Goal: Communication & Community: Answer question/provide support

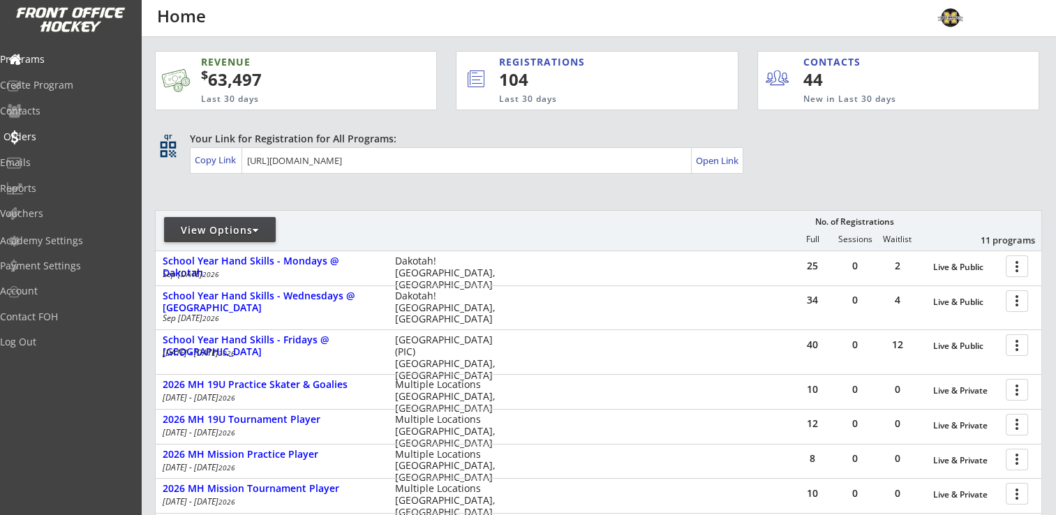
click at [48, 140] on div "Orders" at bounding box center [66, 137] width 126 height 10
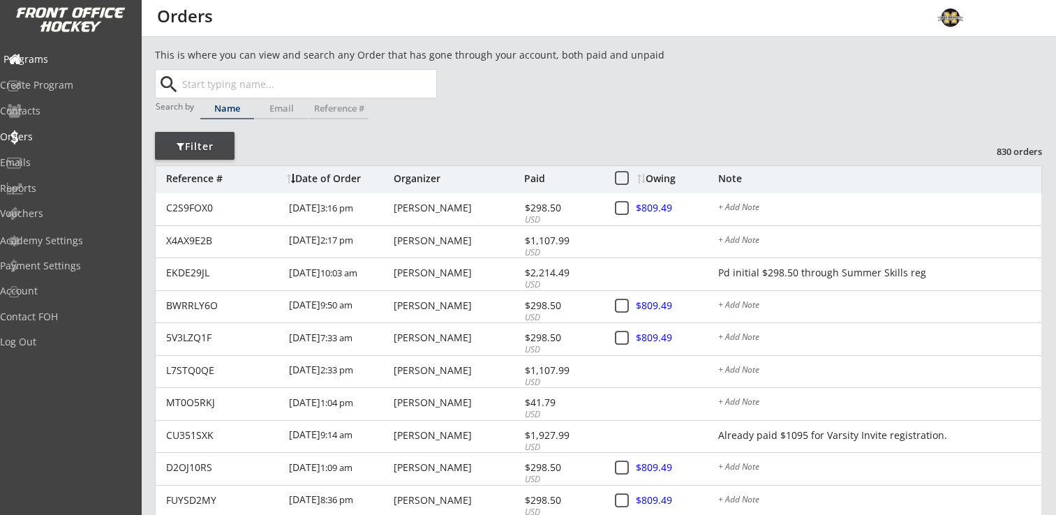
click at [63, 59] on div "Programs" at bounding box center [66, 59] width 126 height 10
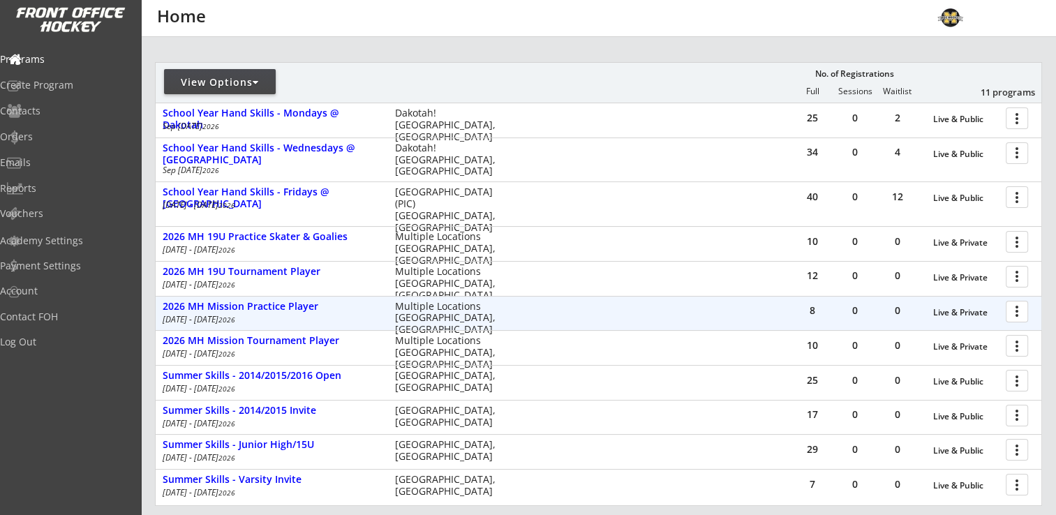
scroll to position [209, 0]
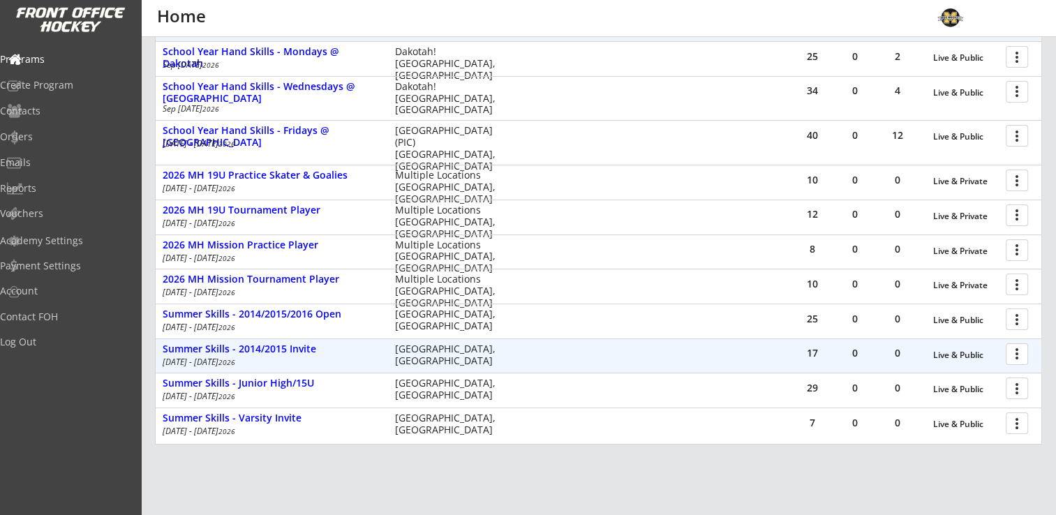
click at [1017, 353] on div at bounding box center [1019, 353] width 24 height 24
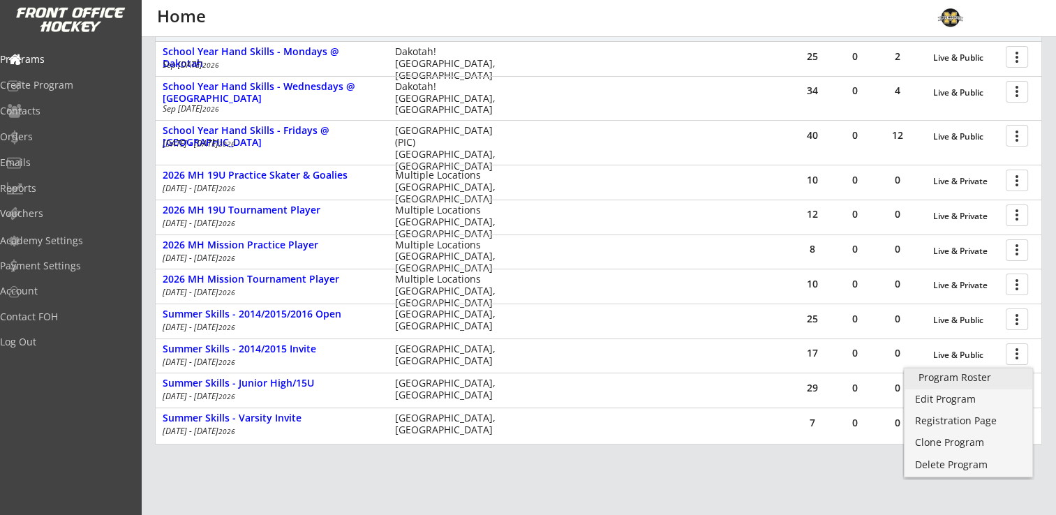
click at [960, 380] on div "Program Roster" at bounding box center [968, 378] width 100 height 10
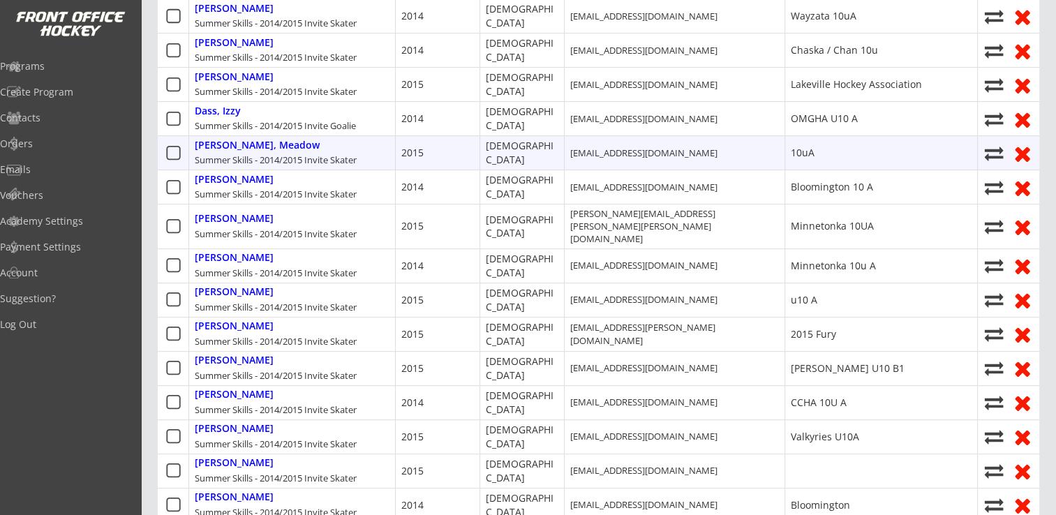
scroll to position [209, 0]
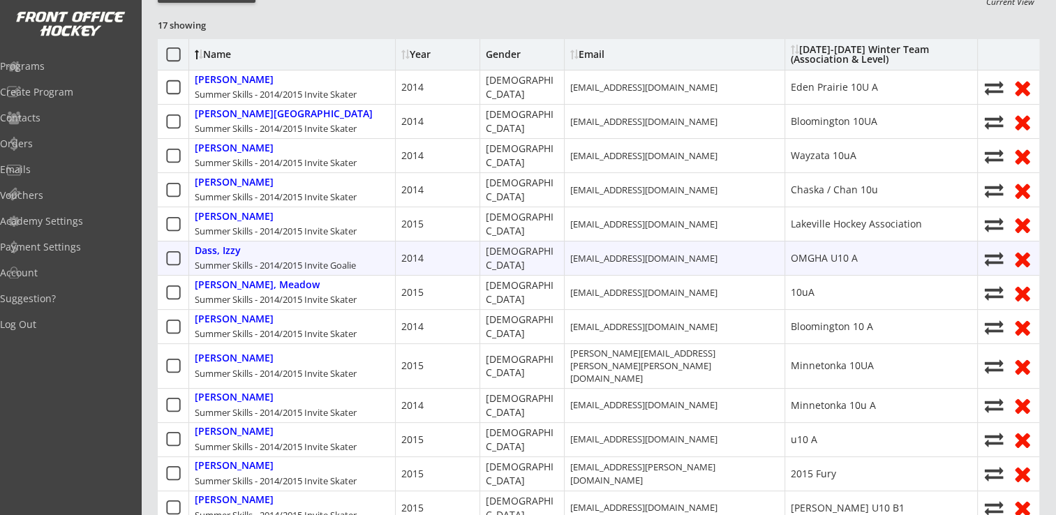
click at [993, 258] on icon at bounding box center [993, 258] width 21 height 19
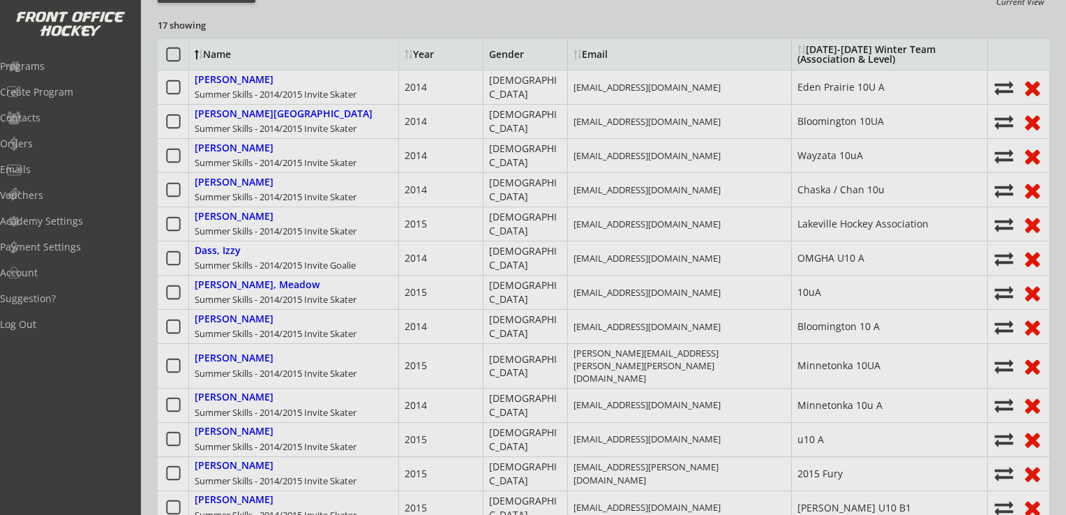
select select ""1348695171700984260__LOOKUP__1756229455123x504337581270892540""
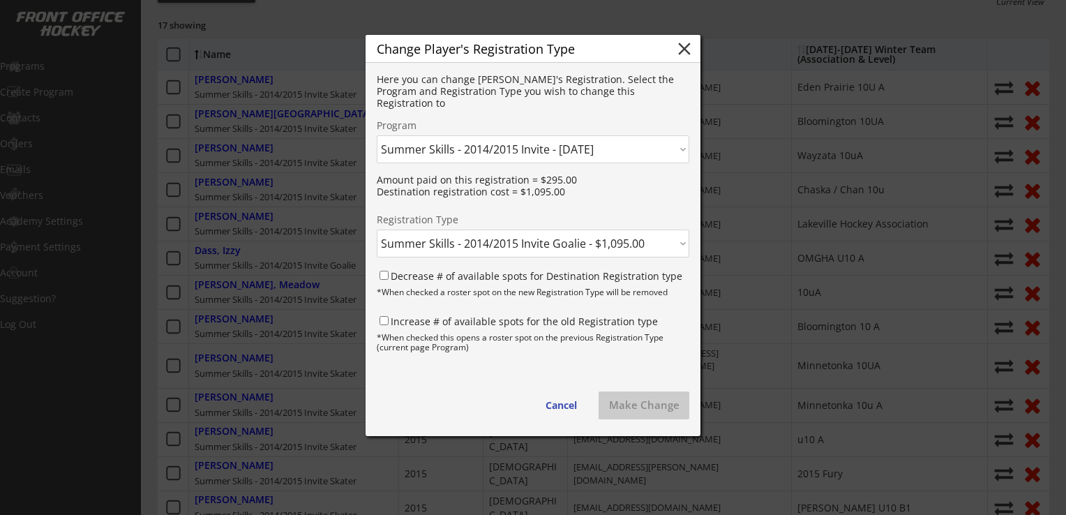
click at [567, 239] on select "Click here... Summer Skills - 2014/2015 Invite Skater - $1,095.00 Summer Skills…" at bounding box center [533, 244] width 313 height 28
select select ""1348695171700984260__LOOKUP__1756229455123x512464933470339100""
click at [377, 230] on select "Click here... Summer Skills - 2014/2015 Invite Skater - $1,095.00 Summer Skills…" at bounding box center [533, 244] width 313 height 28
click at [384, 274] on input "Decrease # of available spots for Destination Registration type" at bounding box center [384, 275] width 9 height 9
checkbox input "true"
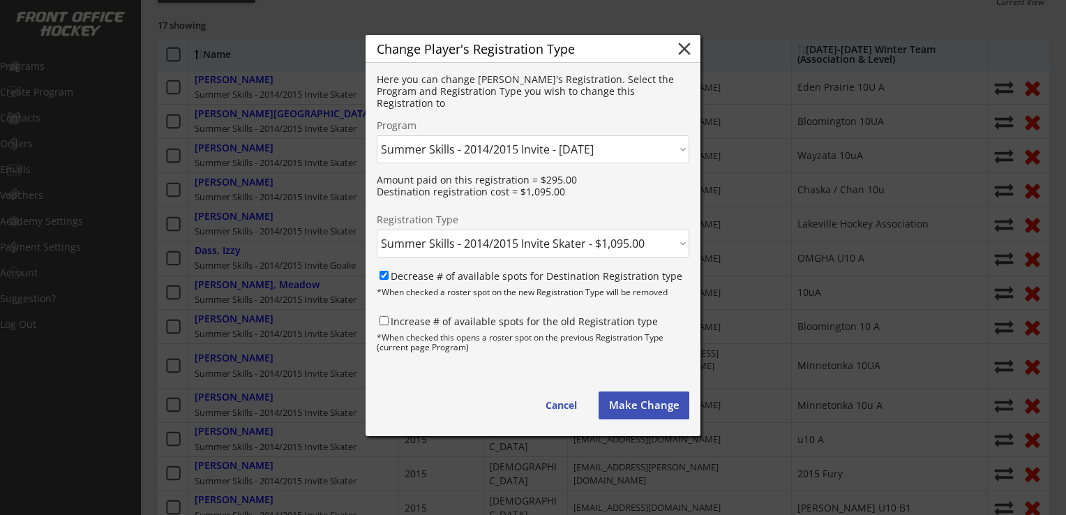
click at [382, 320] on input "Increase # of available spots for the old Registration type" at bounding box center [384, 320] width 9 height 9
checkbox input "true"
click at [641, 404] on button "Make Change" at bounding box center [644, 405] width 91 height 28
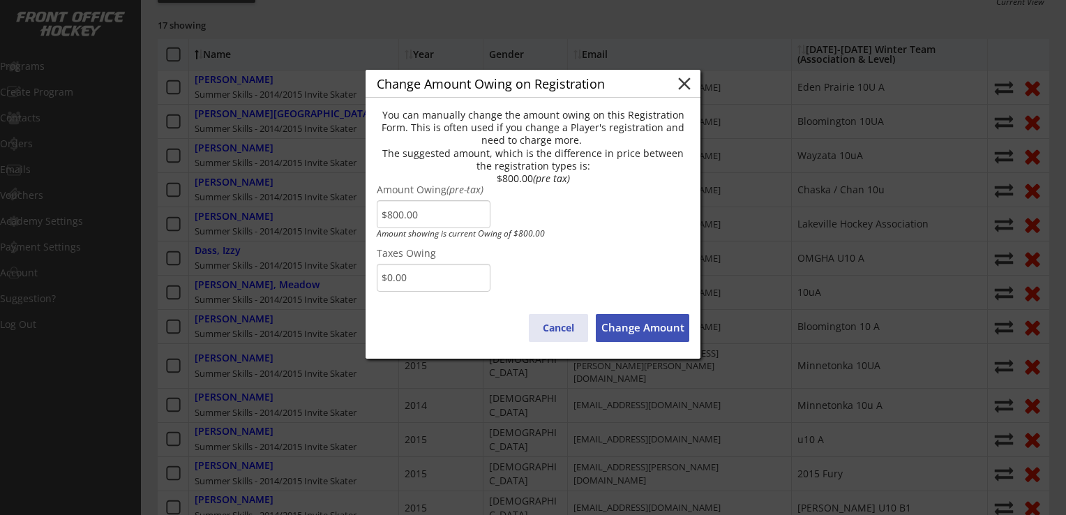
click at [556, 328] on button "Cancel" at bounding box center [558, 328] width 59 height 28
type input "$0.00"
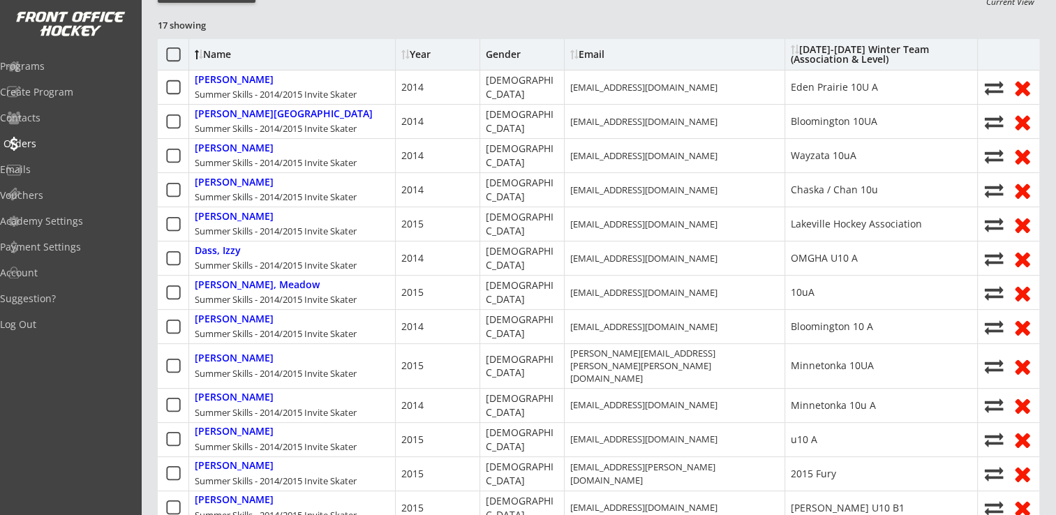
click at [52, 139] on div "Orders" at bounding box center [66, 144] width 126 height 10
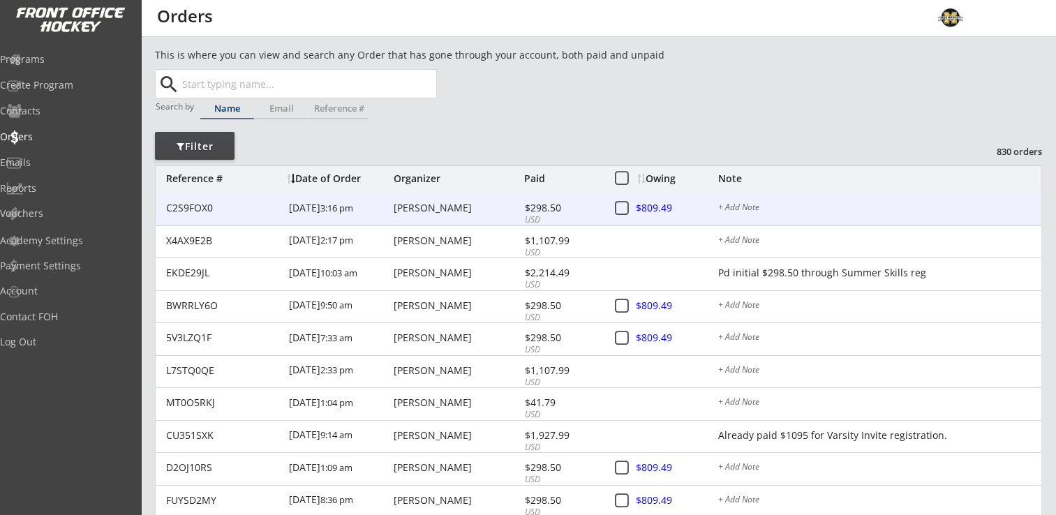
click at [441, 208] on div "[PERSON_NAME]" at bounding box center [457, 208] width 127 height 10
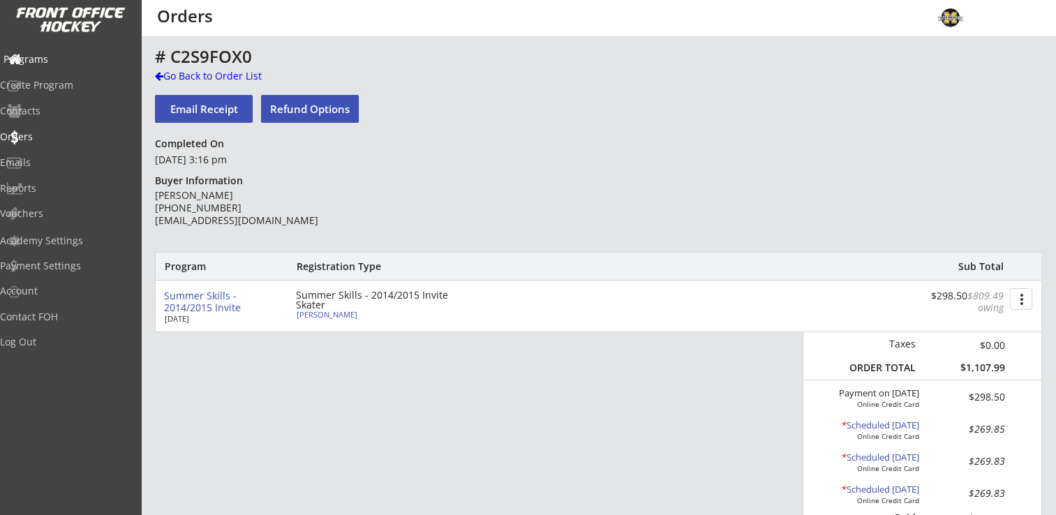
click at [57, 58] on div "Programs" at bounding box center [66, 59] width 126 height 10
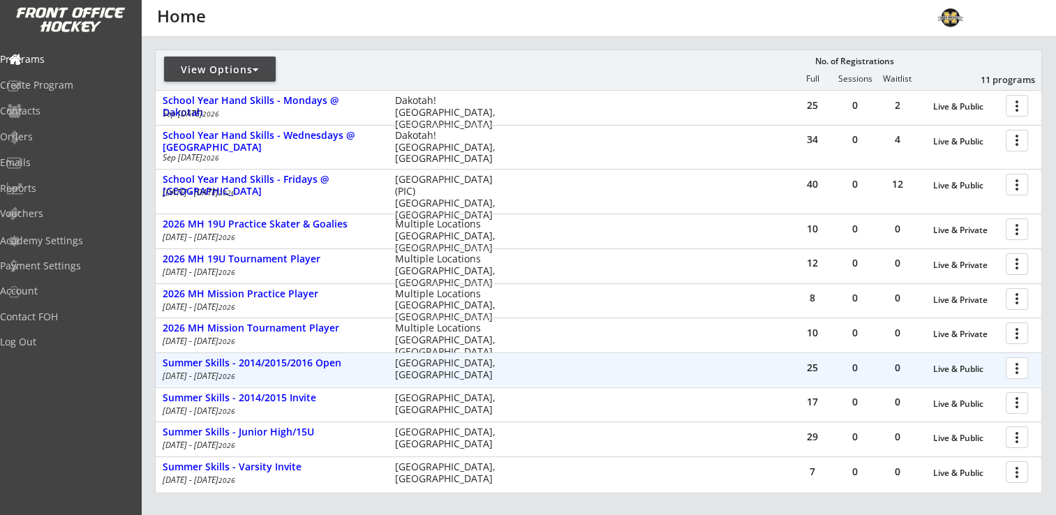
scroll to position [209, 0]
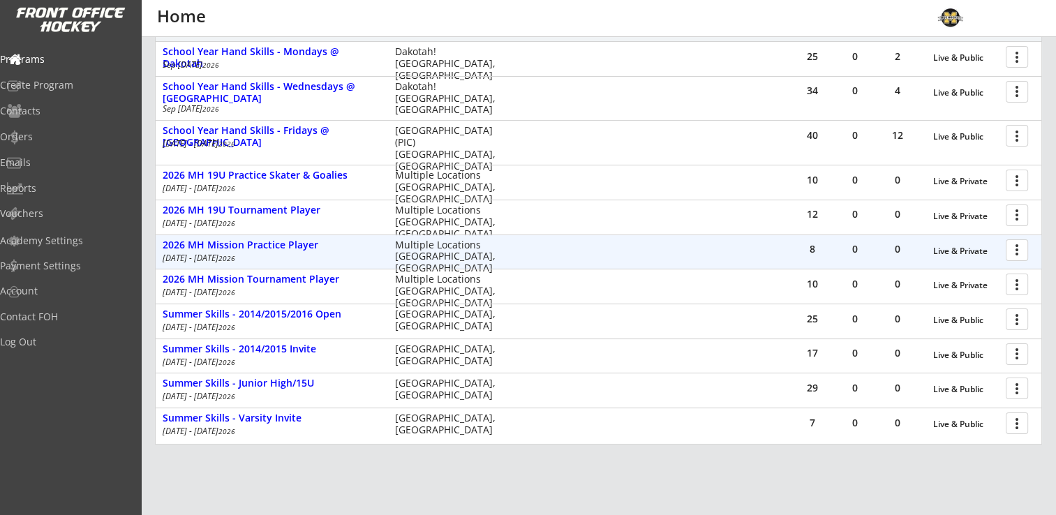
click at [1024, 246] on div at bounding box center [1019, 249] width 24 height 24
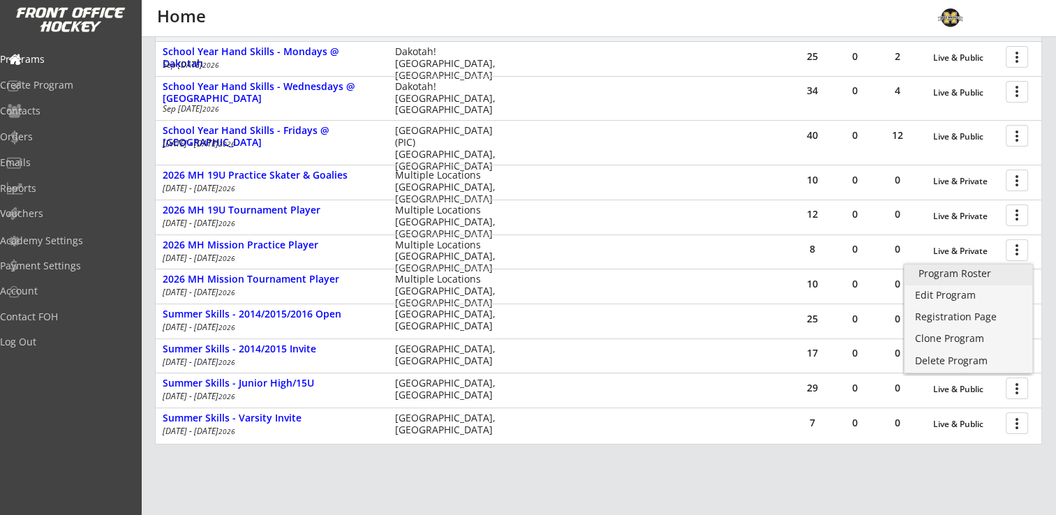
click at [989, 272] on div "Program Roster" at bounding box center [968, 274] width 100 height 10
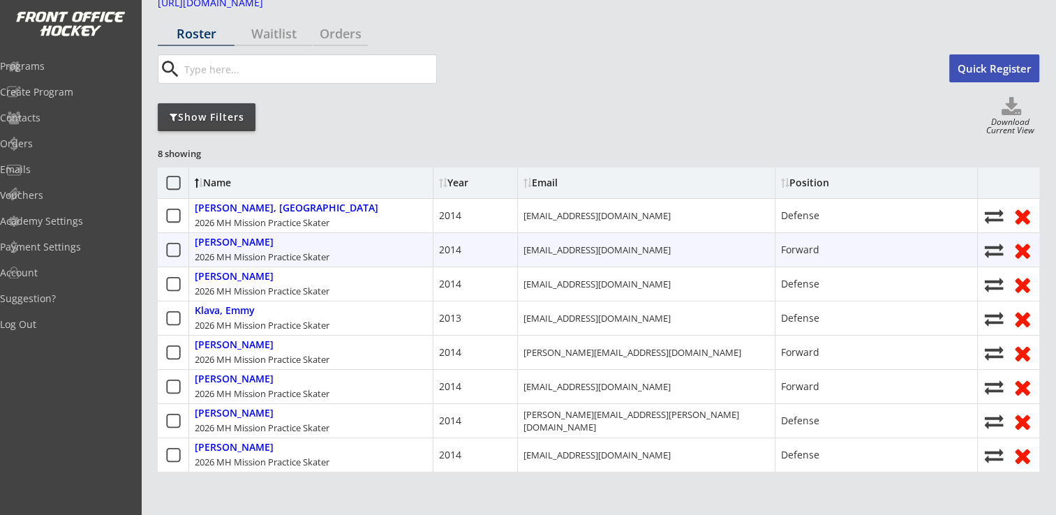
scroll to position [140, 0]
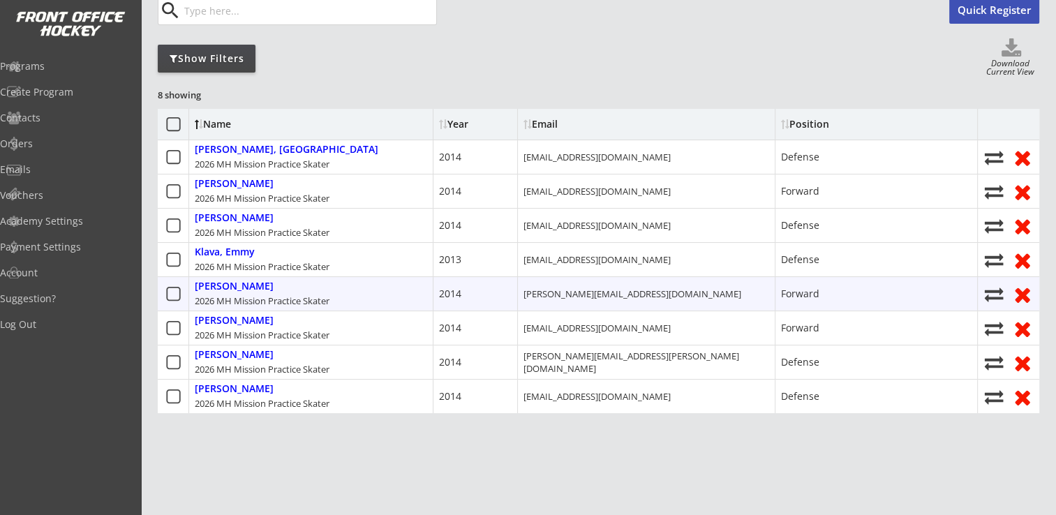
click at [996, 292] on icon at bounding box center [993, 294] width 21 height 19
select select ""1348695171700984260__LOOKUP__1755476511572x605652615106920400""
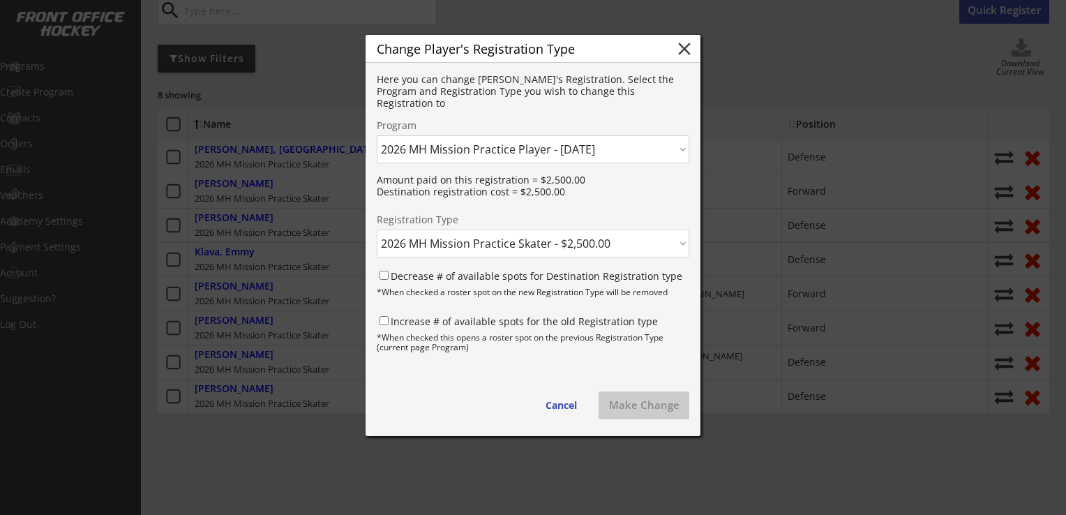
click at [639, 149] on select "Click here... 2025 MH Mission Practice Player - 3/05/25 2025 MH Mission Tournam…" at bounding box center [533, 149] width 313 height 28
select select ""1348695171700984260__LOOKUP__1755475871299x694430100967391200""
click at [377, 135] on select "Click here... 2025 MH Mission Practice Player - 3/05/25 2025 MH Mission Tournam…" at bounding box center [533, 149] width 313 height 28
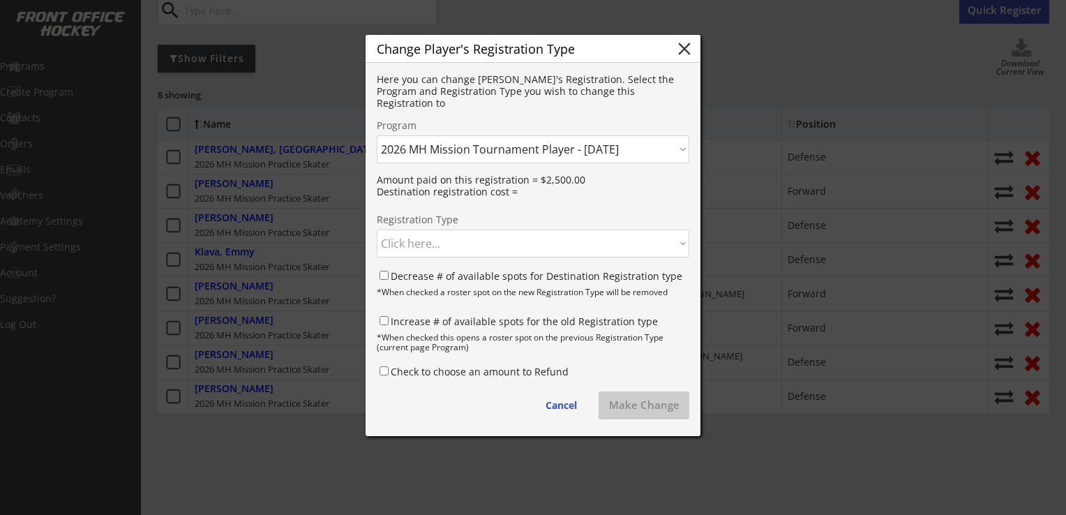
click at [473, 247] on select "Click here... 2026 MH Mission Tournament Skater - $3,450.00 2026 MH Mission Tou…" at bounding box center [533, 244] width 313 height 28
select select ""1348695171700984260__LOOKUP__1755475871299x263812747905466370""
click at [377, 230] on select "Click here... 2026 MH Mission Tournament Skater - $3,450.00 2026 MH Mission Tou…" at bounding box center [533, 244] width 313 height 28
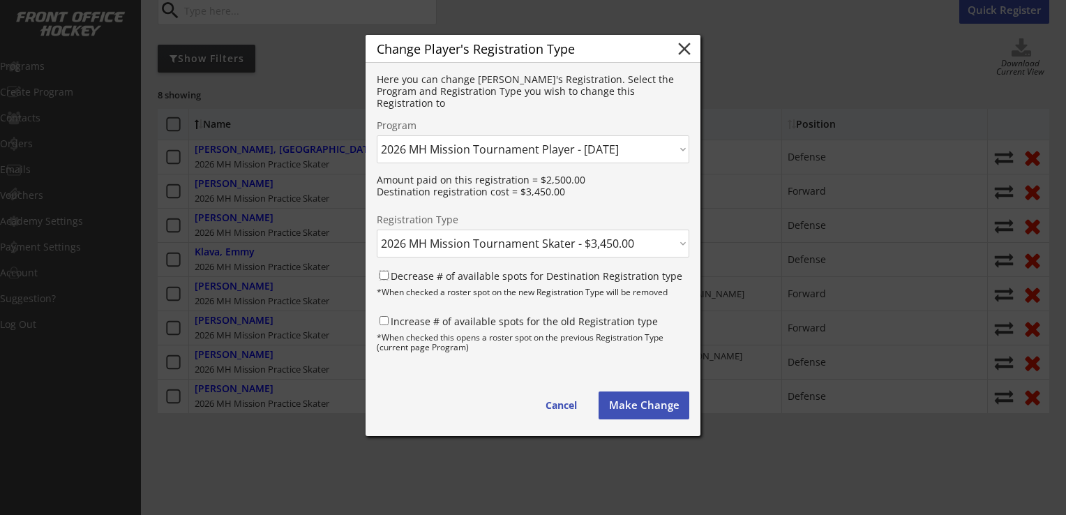
click at [382, 275] on input "Decrease # of available spots for Destination Registration type" at bounding box center [384, 275] width 9 height 9
checkbox input "true"
click at [382, 320] on input "Increase # of available spots for the old Registration type" at bounding box center [384, 320] width 9 height 9
checkbox input "true"
click at [647, 412] on button "Make Change" at bounding box center [644, 405] width 91 height 28
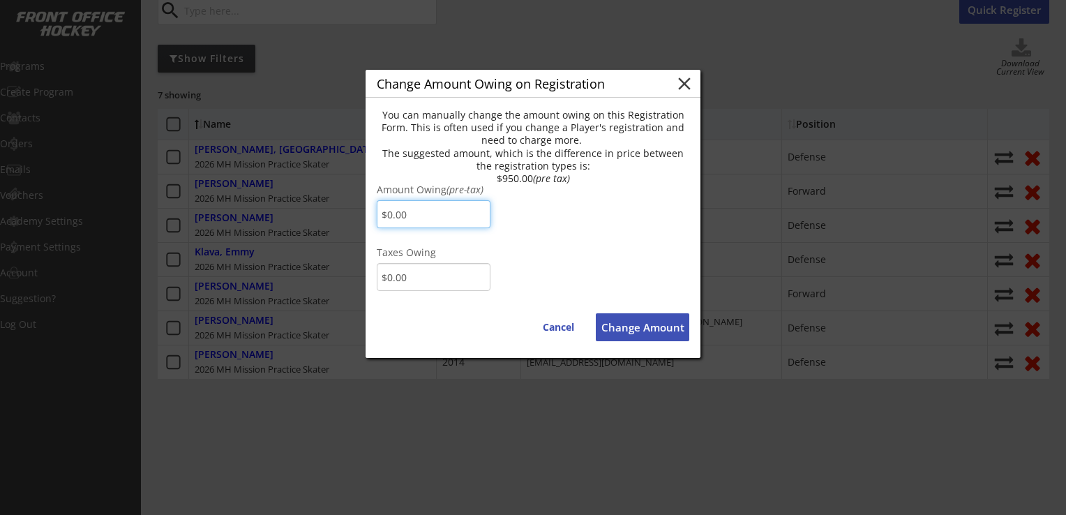
click at [446, 214] on input "input" at bounding box center [434, 214] width 114 height 28
click at [591, 208] on div "Amount Owing (pre-tax) Taxes Owing" at bounding box center [533, 243] width 313 height 117
drag, startPoint x: 645, startPoint y: 330, endPoint x: 659, endPoint y: 329, distance: 14.0
click at [646, 331] on button "Change Amount" at bounding box center [643, 327] width 94 height 28
type input "$0.00"
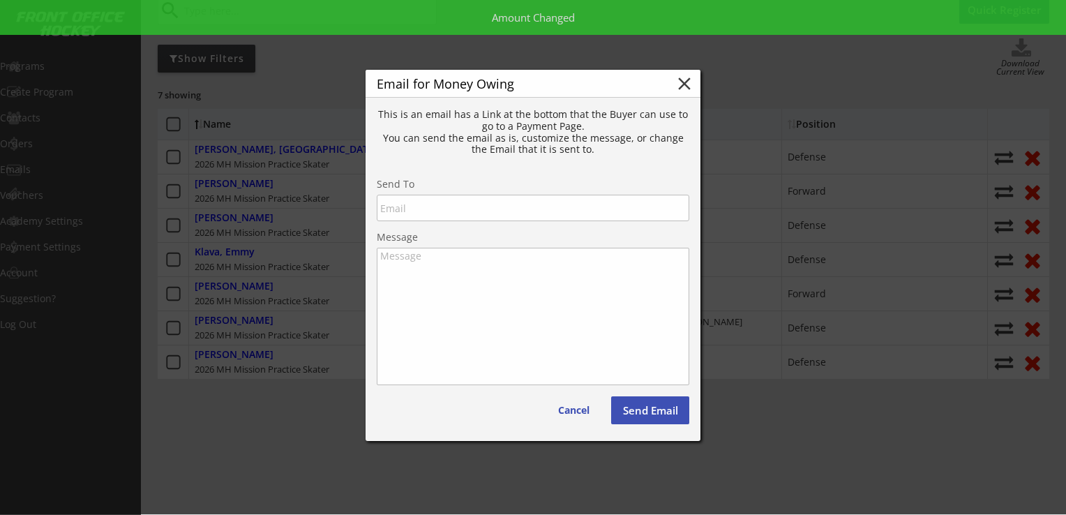
type input "[PERSON_NAME][EMAIL_ADDRESS][DOMAIN_NAME]"
type textarea "Hello Jesse, There is some money owing on your account from your Order with Moe…"
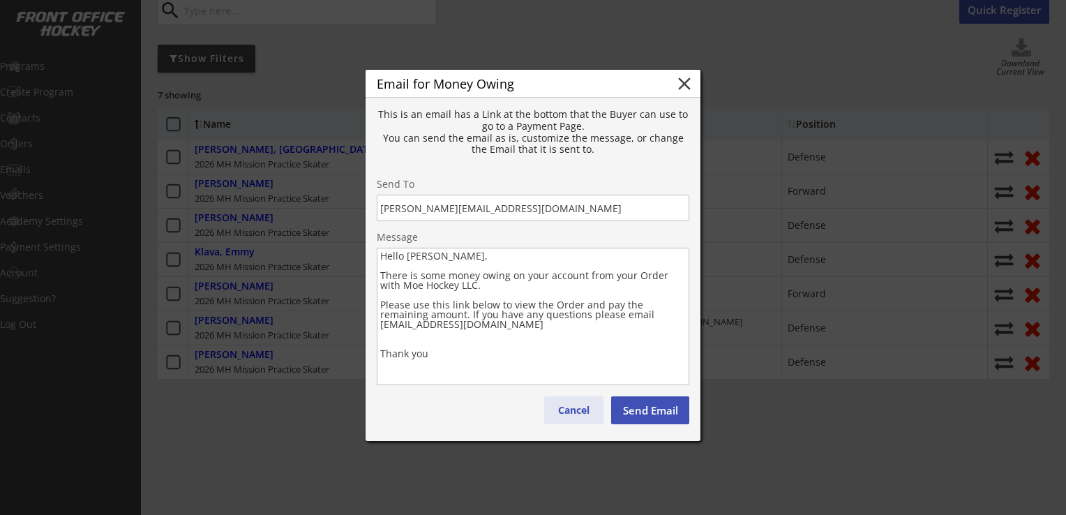
click at [577, 410] on button "Cancel" at bounding box center [573, 410] width 59 height 28
type textarea "Hello , There is some money owing on your account from your Order with . Please…"
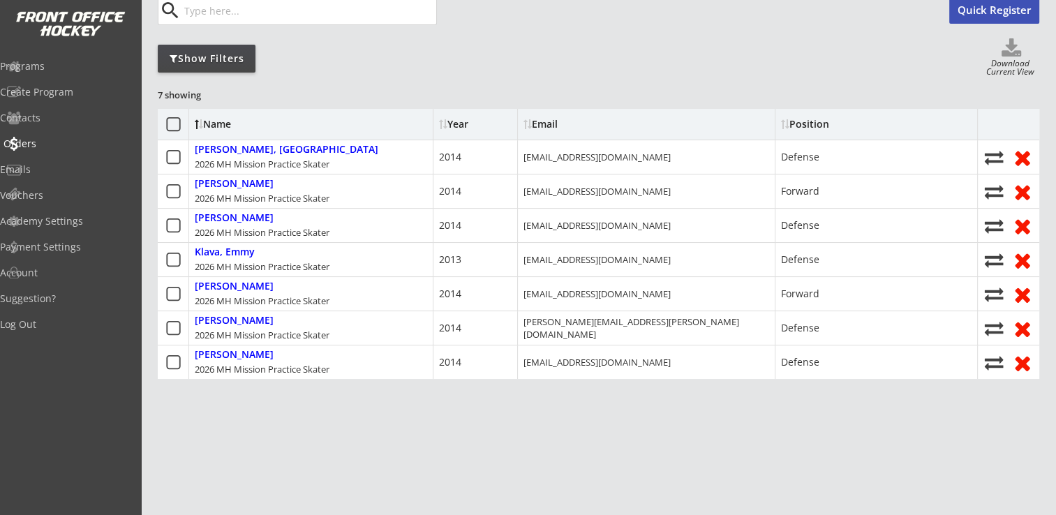
click at [57, 152] on div "Orders" at bounding box center [66, 143] width 133 height 24
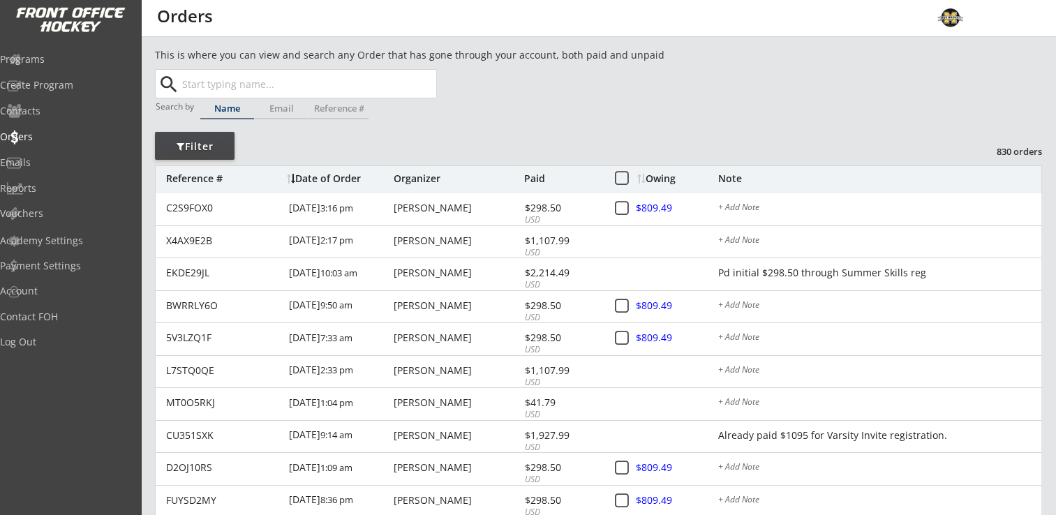
click at [200, 89] on input "text" at bounding box center [307, 84] width 257 height 28
type input "[PERSON_NAME]"
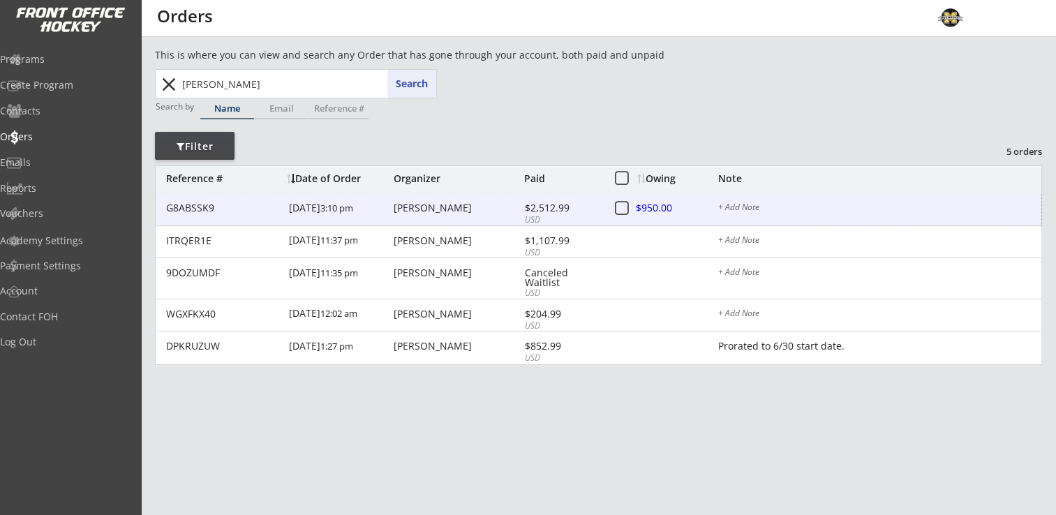
click at [421, 206] on div "[PERSON_NAME]" at bounding box center [457, 208] width 127 height 10
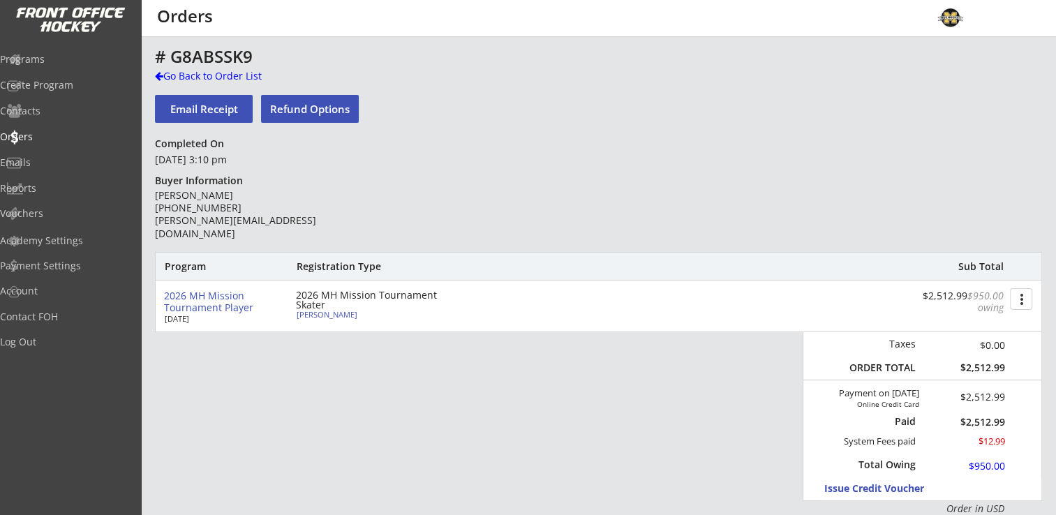
click at [1026, 291] on button "more_vert" at bounding box center [1021, 299] width 22 height 22
click at [618, 91] on div "# G8ABSSK9 Go Back to Order List Email Receipt Refund Options Completed On [DAT…" at bounding box center [598, 455] width 887 height 816
click at [221, 79] on div "Go Back to Order List" at bounding box center [227, 76] width 144 height 14
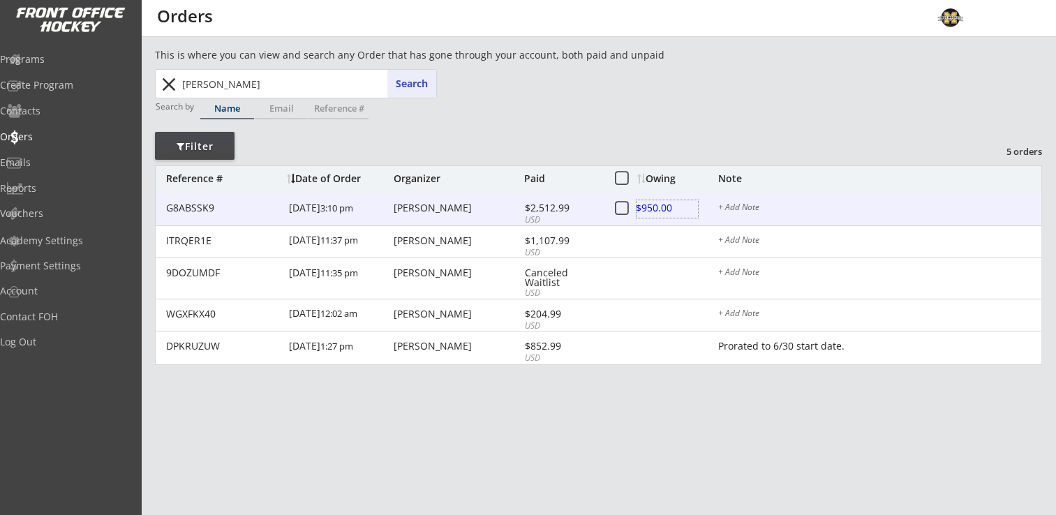
click at [659, 208] on div at bounding box center [666, 208] width 61 height 17
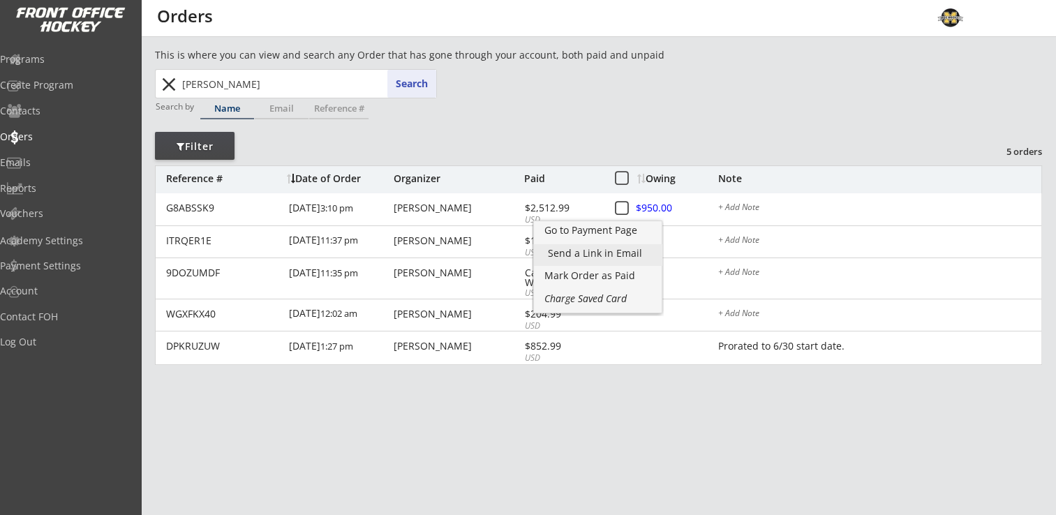
click at [592, 256] on div "Send a Link in Email" at bounding box center [598, 253] width 100 height 10
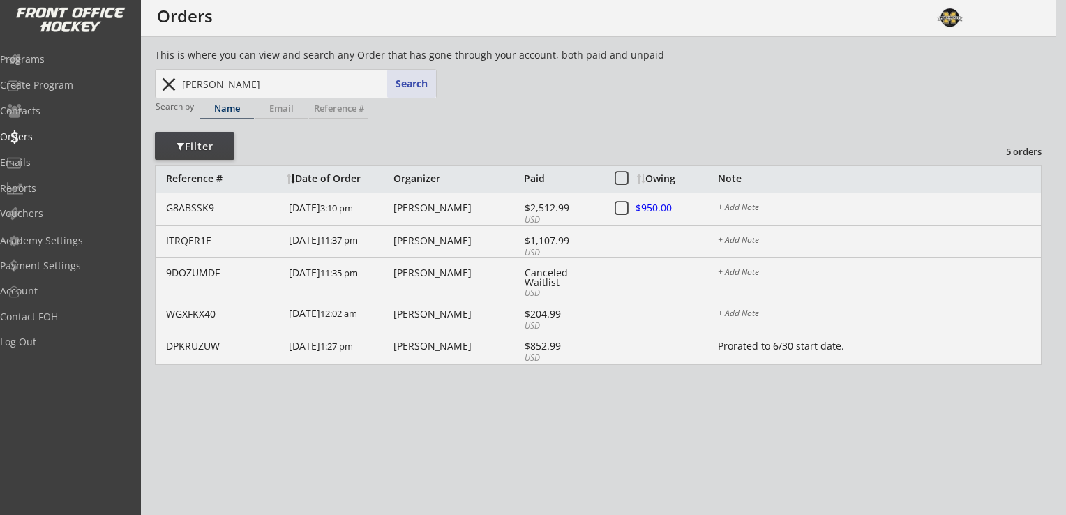
type input "[PERSON_NAME][EMAIL_ADDRESS][DOMAIN_NAME]"
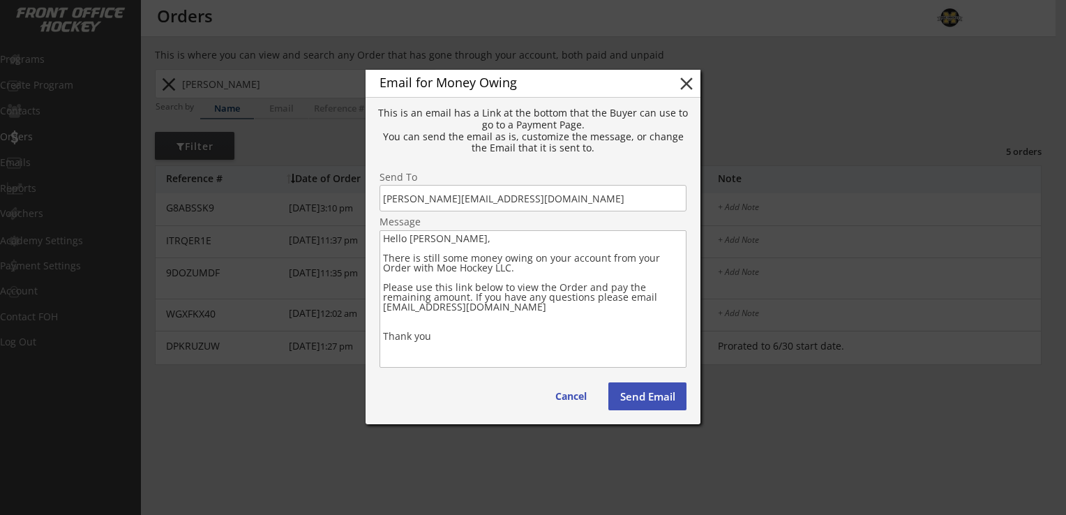
click at [436, 309] on textarea "Hello [PERSON_NAME], There is still some money owing on your account from your …" at bounding box center [533, 298] width 307 height 137
click at [439, 306] on textarea "Hello [PERSON_NAME], There is still some money owing on your account from your …" at bounding box center [533, 298] width 307 height 137
drag, startPoint x: 461, startPoint y: 306, endPoint x: 409, endPoint y: 310, distance: 51.8
click at [409, 310] on textarea "Hello [PERSON_NAME], There is still some money owing on your account from your …" at bounding box center [533, 298] width 307 height 137
click at [558, 331] on textarea "Hello [PERSON_NAME], There is still some money owing on your account from your …" at bounding box center [533, 298] width 307 height 137
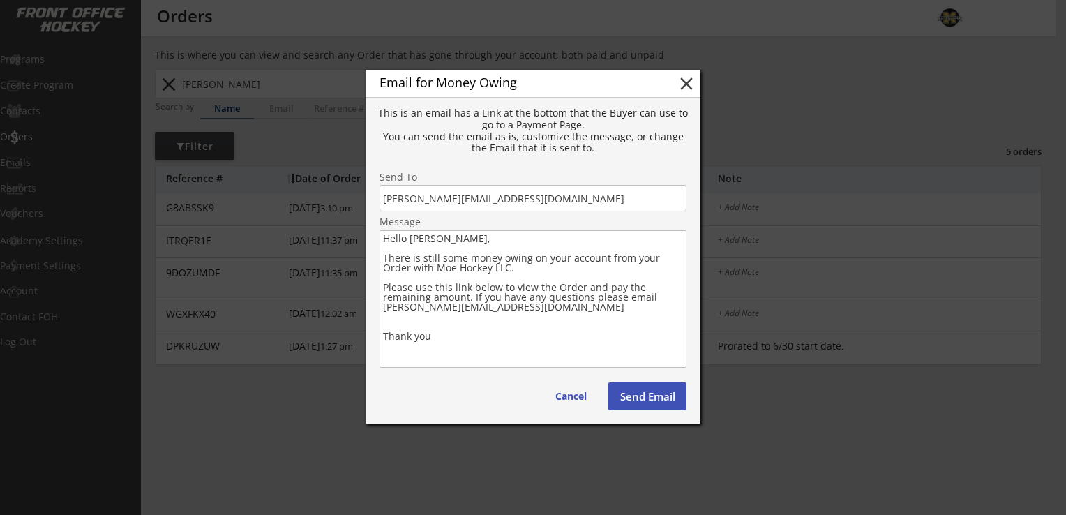
drag, startPoint x: 558, startPoint y: 297, endPoint x: 572, endPoint y: 248, distance: 50.8
click at [572, 248] on textarea "Hello [PERSON_NAME], There is still some money owing on your account from your …" at bounding box center [533, 298] width 307 height 137
click at [576, 270] on textarea "Hello [PERSON_NAME], There is still some money owing on your account from your …" at bounding box center [533, 298] width 307 height 137
type textarea "Hello [PERSON_NAME], There is still some money owing on your account from your …"
click at [650, 397] on button "Send Email" at bounding box center [647, 396] width 78 height 28
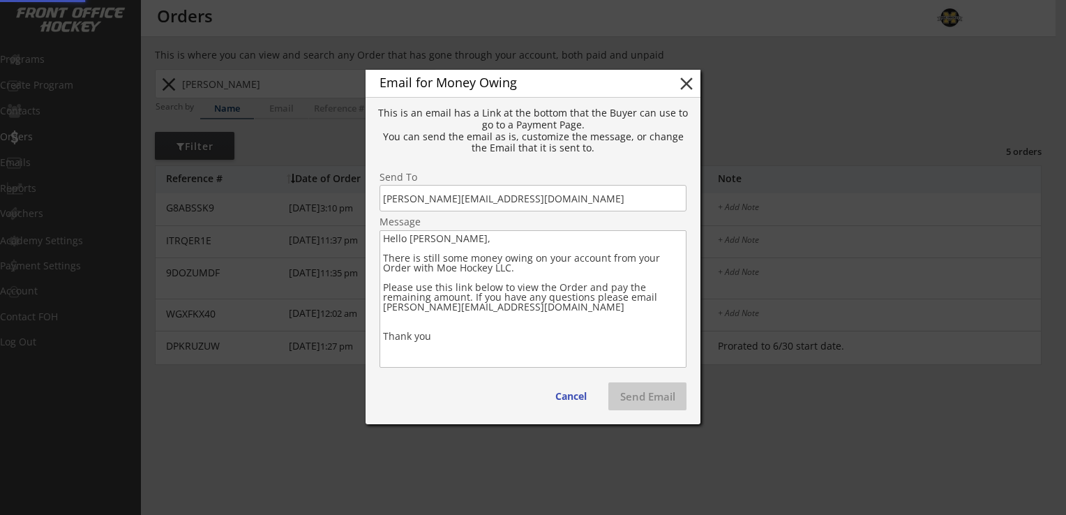
type textarea "Hello , There is still some money owing on your account from your Order with . …"
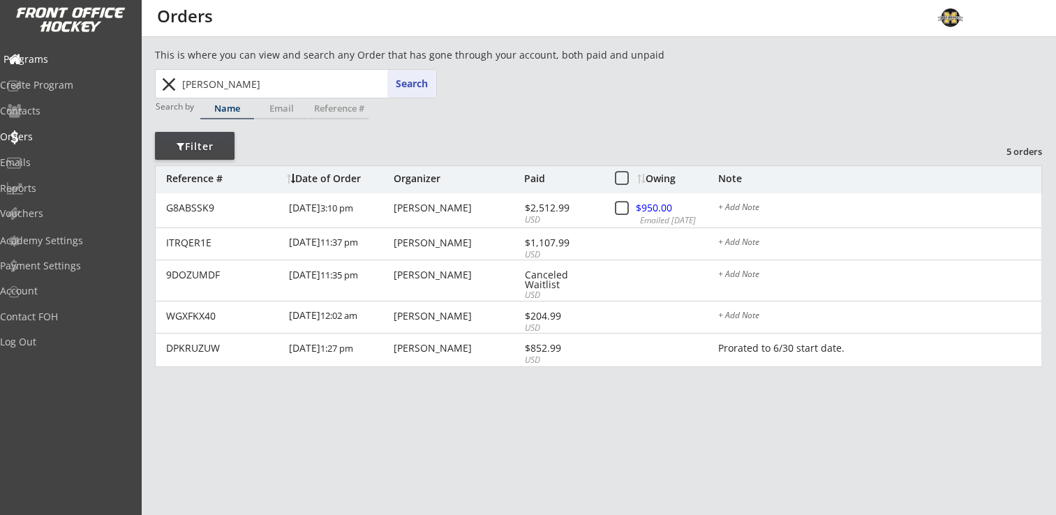
click at [73, 66] on div "Programs" at bounding box center [66, 60] width 133 height 24
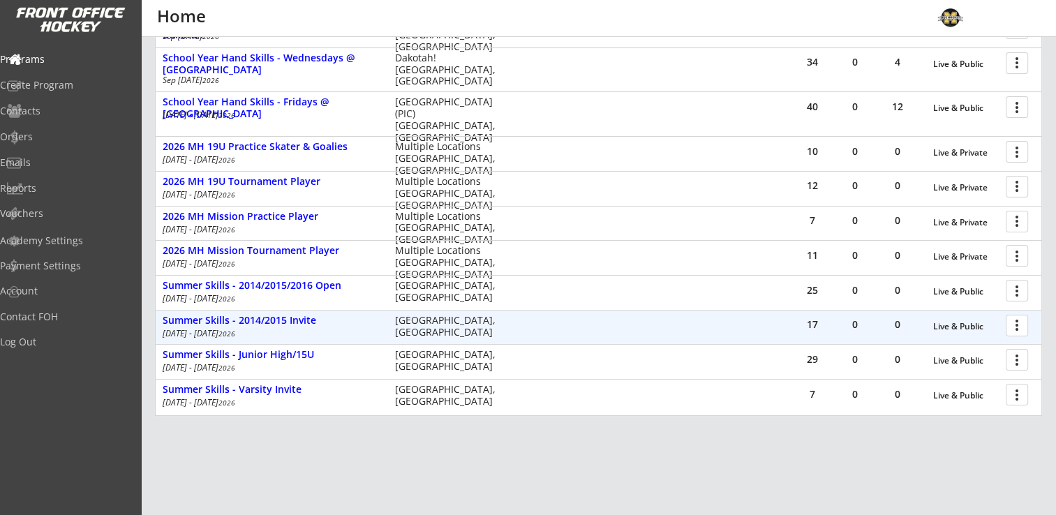
scroll to position [264, 0]
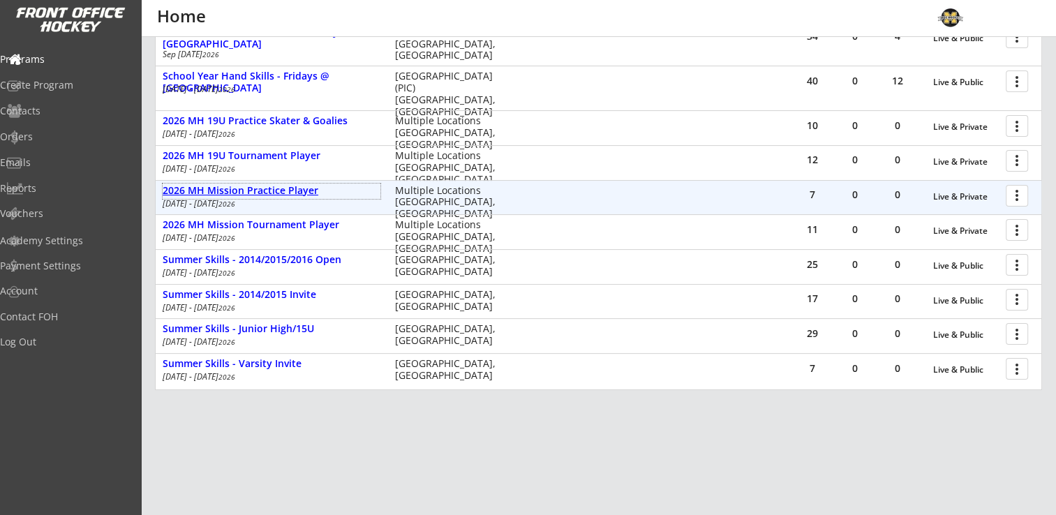
click at [297, 191] on div "2026 MH Mission Practice Player" at bounding box center [272, 191] width 218 height 12
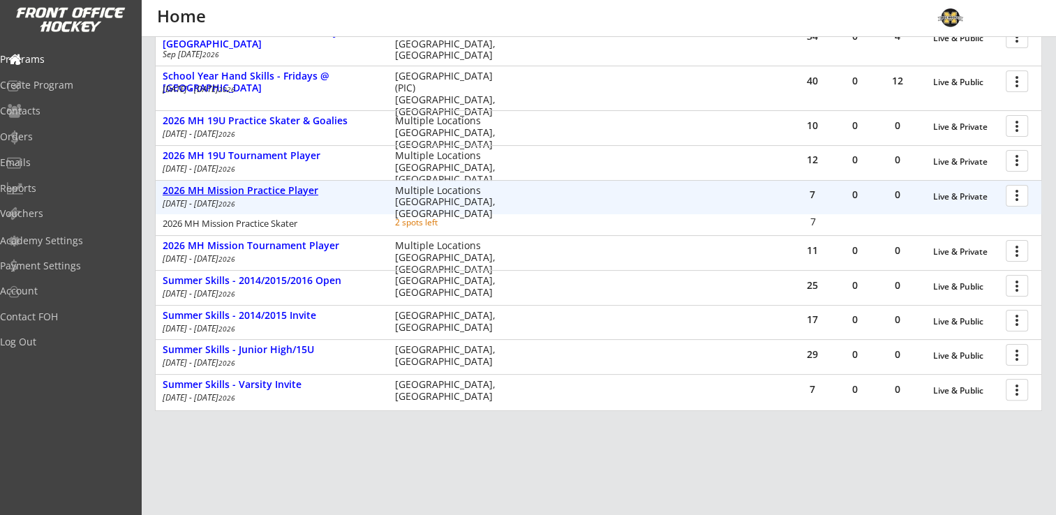
click at [297, 191] on div "2026 MH Mission Practice Player" at bounding box center [272, 191] width 218 height 12
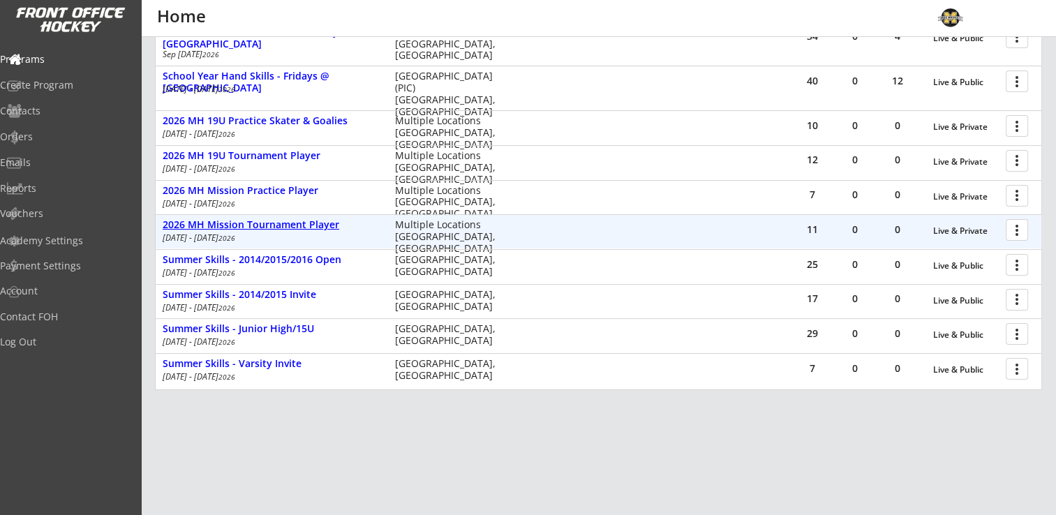
click at [296, 225] on div "2026 MH Mission Tournament Player" at bounding box center [272, 225] width 218 height 12
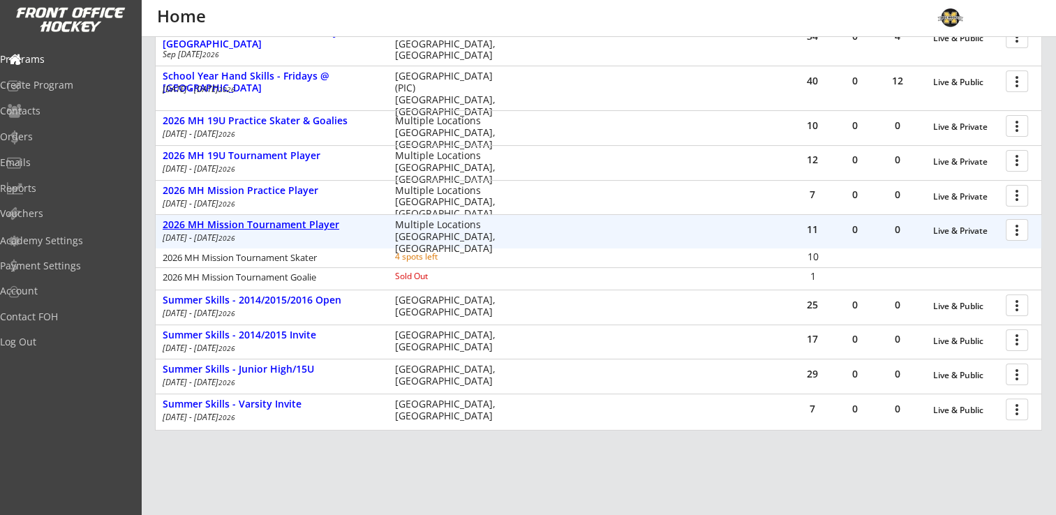
click at [276, 225] on div "2026 MH Mission Tournament Player" at bounding box center [272, 225] width 218 height 12
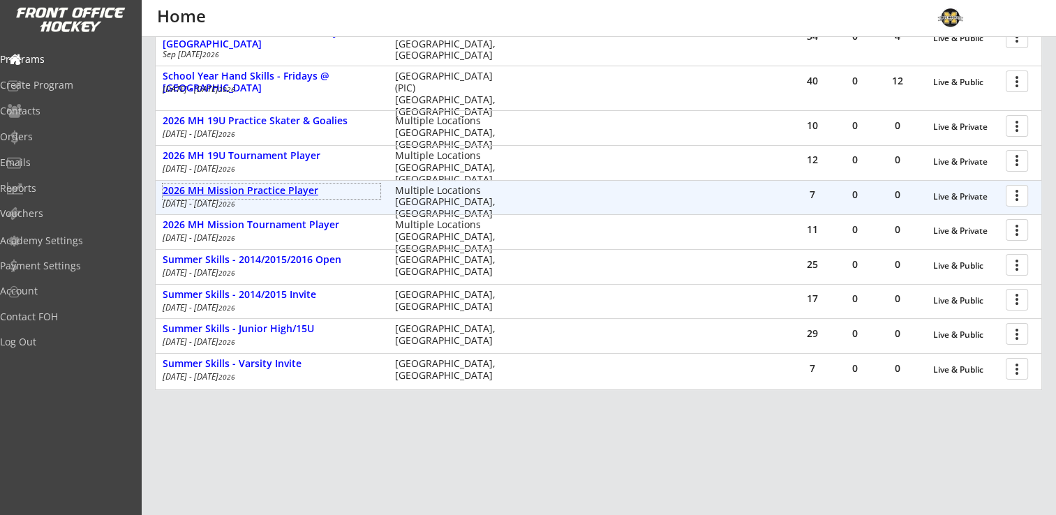
click at [275, 190] on div "2026 MH Mission Practice Player" at bounding box center [272, 191] width 218 height 12
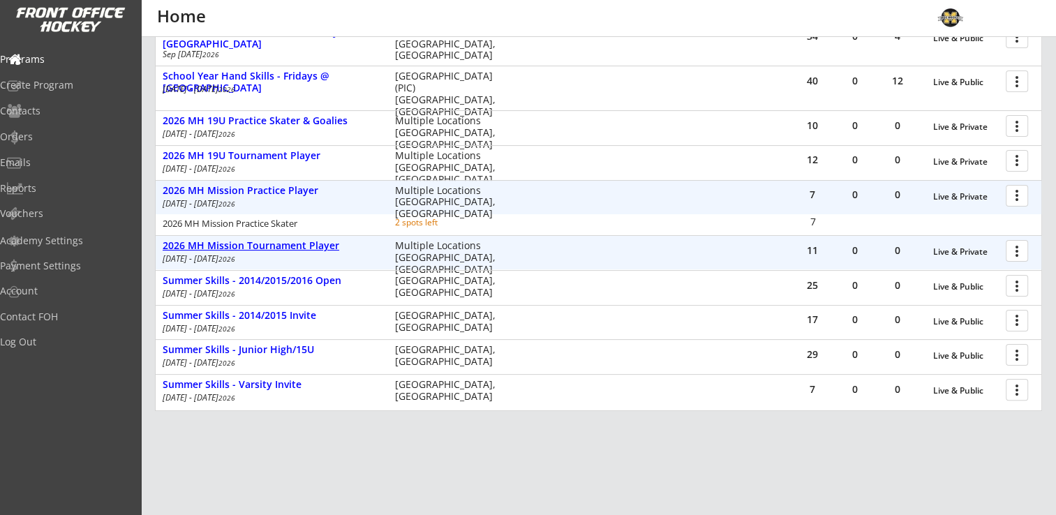
click at [262, 244] on div "2026 MH Mission Tournament Player" at bounding box center [272, 246] width 218 height 12
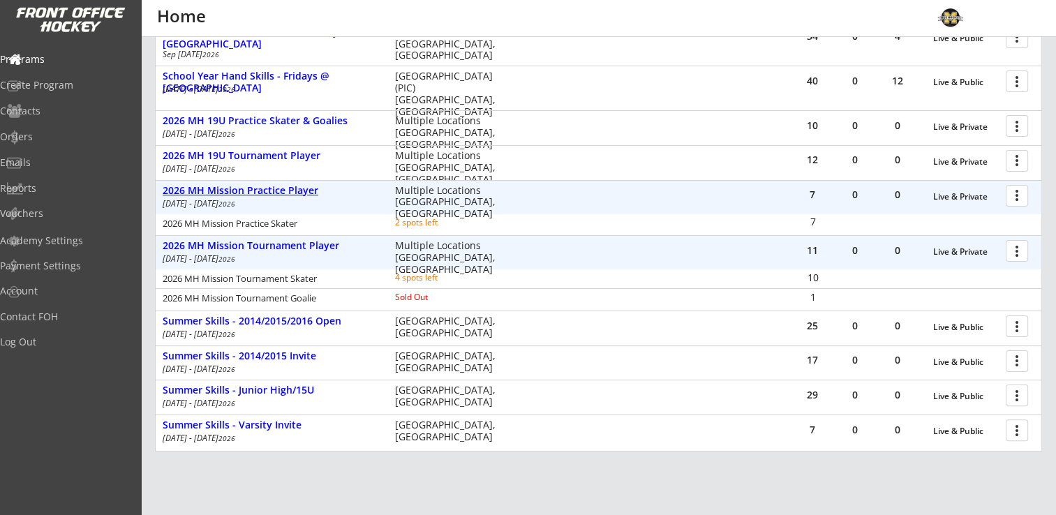
click at [278, 186] on div "2026 MH Mission Practice Player" at bounding box center [272, 191] width 218 height 12
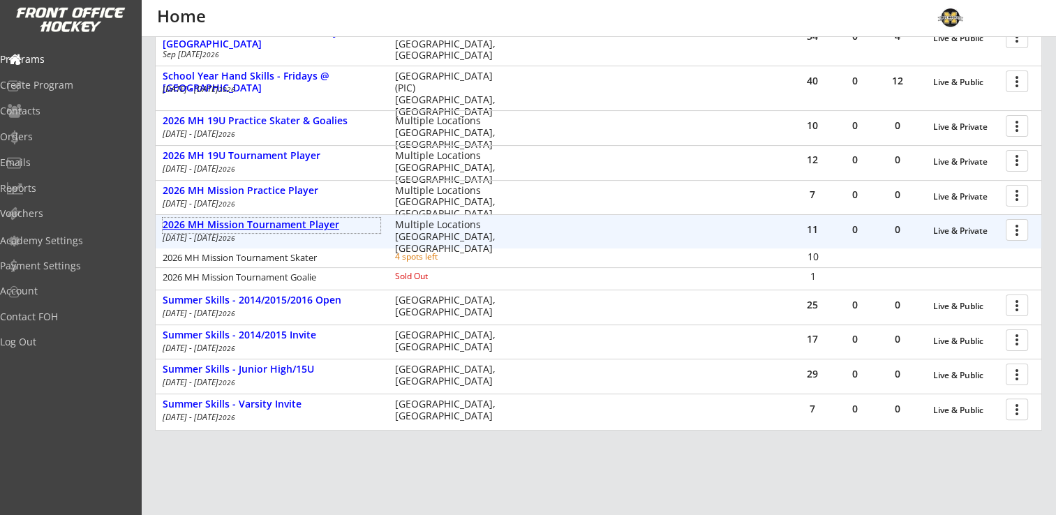
click at [276, 223] on div "2026 MH Mission Tournament Player" at bounding box center [272, 225] width 218 height 12
